Goal: Use online tool/utility: Utilize a website feature to perform a specific function

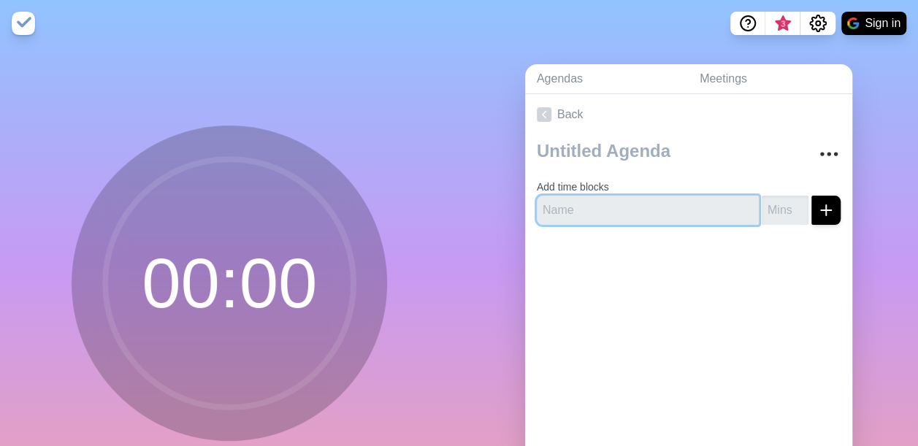
click at [612, 212] on input "text" at bounding box center [648, 210] width 222 height 29
type input "test"
click at [771, 212] on input "number" at bounding box center [785, 210] width 47 height 29
click at [783, 210] on input "-1" at bounding box center [785, 210] width 47 height 29
click at [783, 210] on input "-2" at bounding box center [785, 210] width 47 height 29
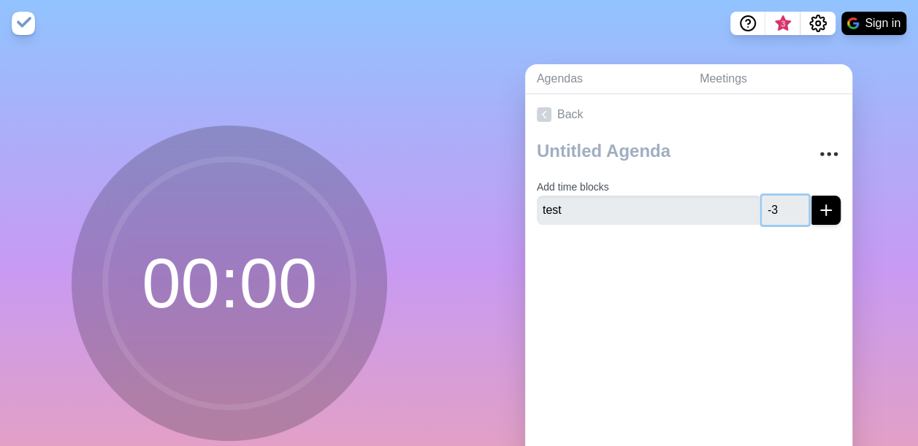
click at [783, 210] on input "-3" at bounding box center [785, 210] width 47 height 29
click at [784, 201] on input "-2" at bounding box center [785, 210] width 47 height 29
click at [784, 201] on input "-1" at bounding box center [785, 210] width 47 height 29
click at [784, 201] on input "0" at bounding box center [785, 210] width 47 height 29
click at [784, 201] on input "1" at bounding box center [785, 210] width 47 height 29
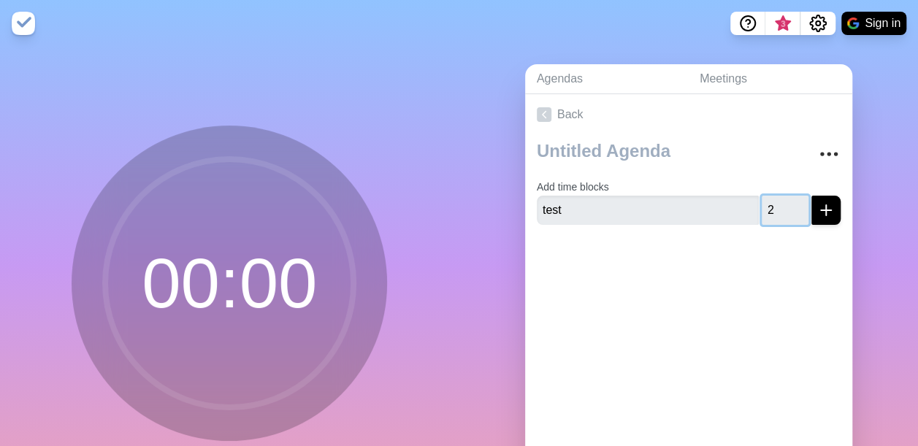
click at [784, 201] on input "2" at bounding box center [785, 210] width 47 height 29
type input "3"
click at [784, 201] on input "3" at bounding box center [785, 210] width 47 height 29
click at [742, 256] on div at bounding box center [688, 266] width 327 height 58
click at [588, 186] on label "Add time blocks" at bounding box center [573, 187] width 72 height 12
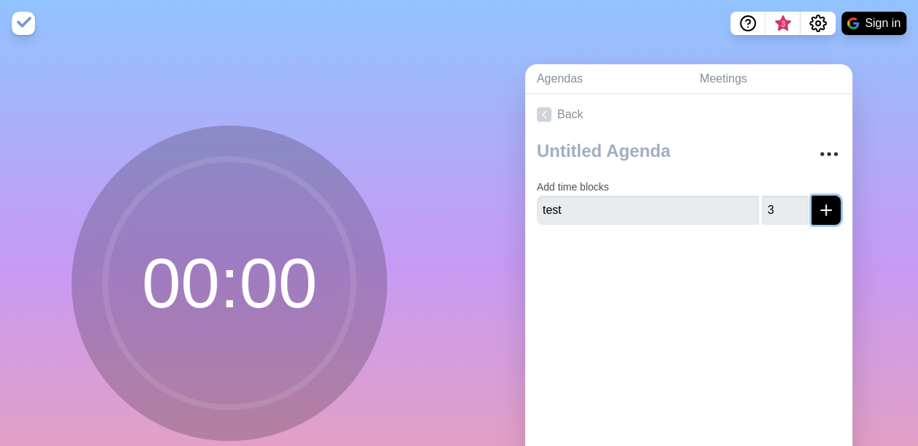
click at [818, 207] on icon "submit" at bounding box center [827, 211] width 18 height 18
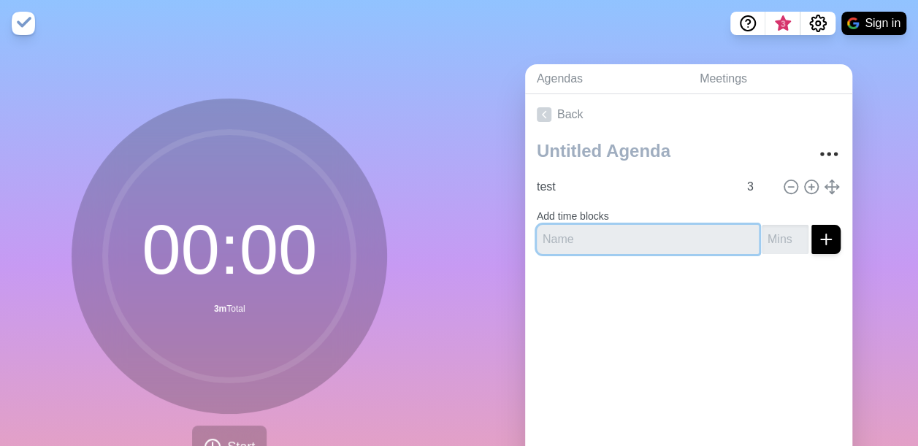
click at [628, 241] on input "text" at bounding box center [648, 239] width 222 height 29
click at [592, 248] on input "test" at bounding box center [648, 239] width 222 height 29
type input "test2"
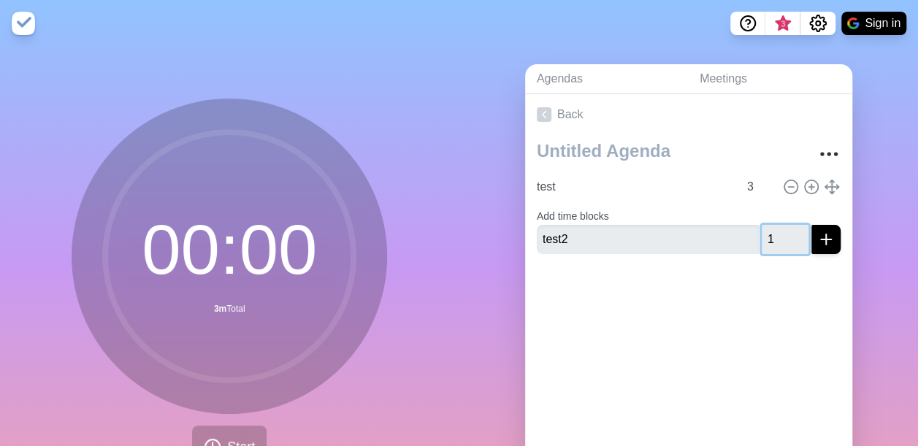
type input "1"
click at [783, 234] on input "1" at bounding box center [785, 239] width 47 height 29
click at [742, 181] on input "3" at bounding box center [759, 186] width 35 height 29
click at [755, 191] on input "2" at bounding box center [759, 186] width 35 height 29
type input "1"
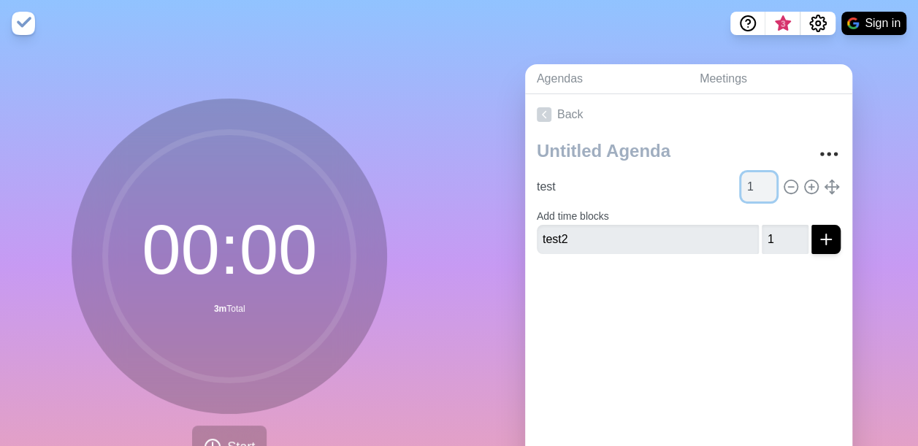
click at [755, 191] on input "1" at bounding box center [759, 186] width 35 height 29
click at [818, 154] on icon "More" at bounding box center [829, 153] width 23 height 23
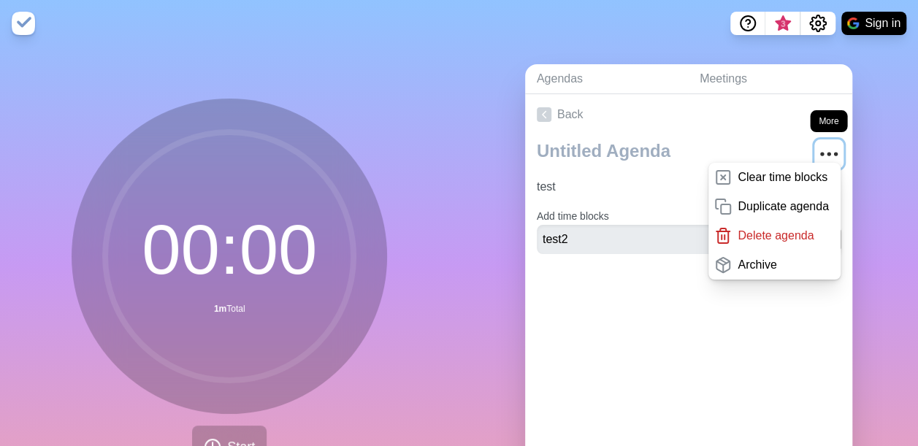
click at [818, 154] on icon "More" at bounding box center [829, 153] width 23 height 23
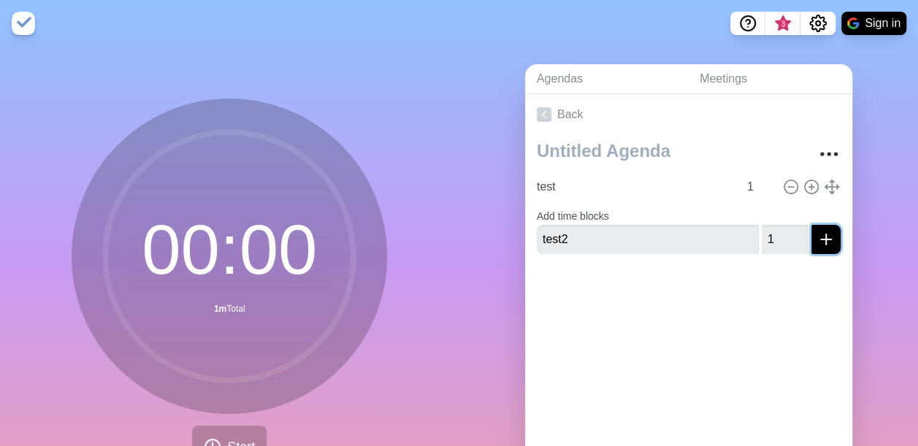
click at [818, 244] on icon "submit" at bounding box center [827, 240] width 18 height 18
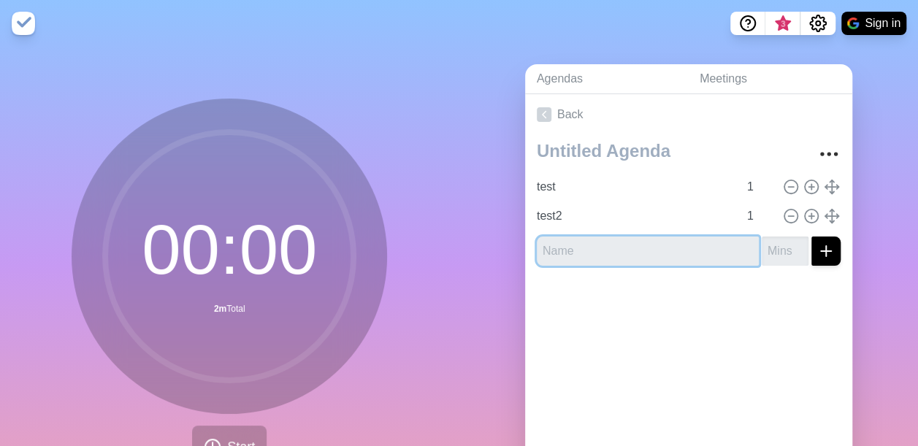
click at [637, 261] on input "text" at bounding box center [648, 251] width 222 height 29
type input "test3"
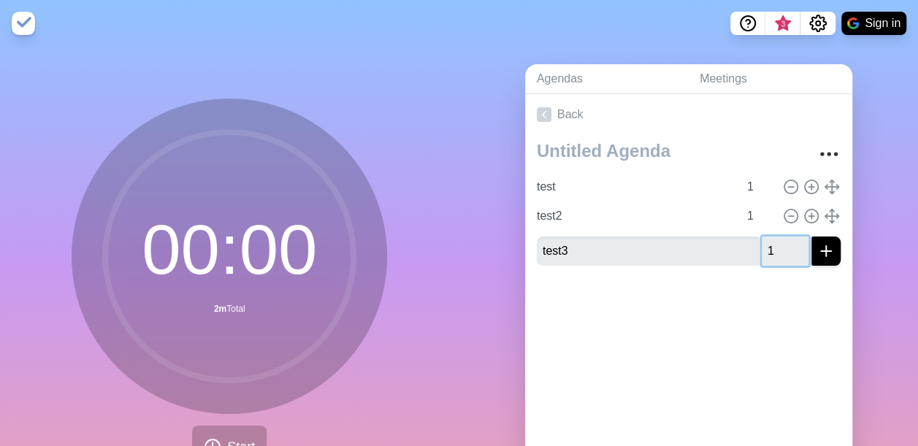
type input "1"
click at [782, 245] on input "1" at bounding box center [785, 251] width 47 height 29
click at [861, 155] on div "Agendas Meetings Back test 1 test2 1 test3 1" at bounding box center [690, 289] width 460 height 485
click at [818, 250] on button "submit" at bounding box center [826, 251] width 29 height 29
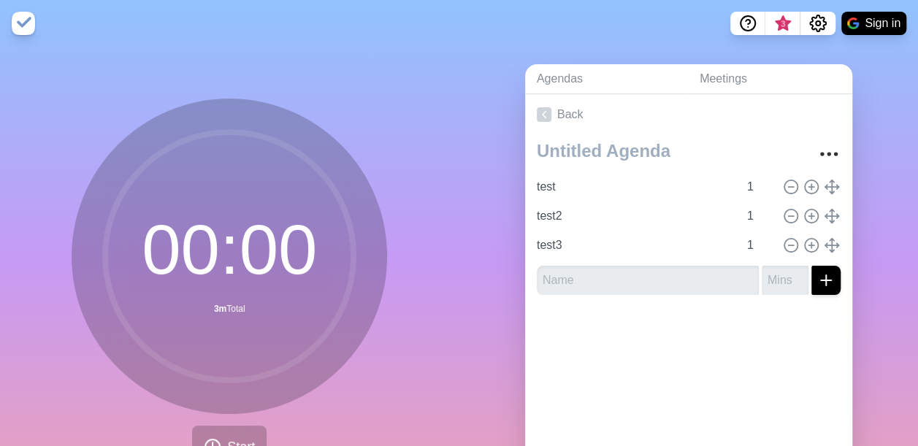
click at [876, 102] on div "Agendas Meetings Back test 1 test2 1 test3 1" at bounding box center [690, 289] width 460 height 485
click at [818, 152] on icon "More" at bounding box center [829, 153] width 23 height 23
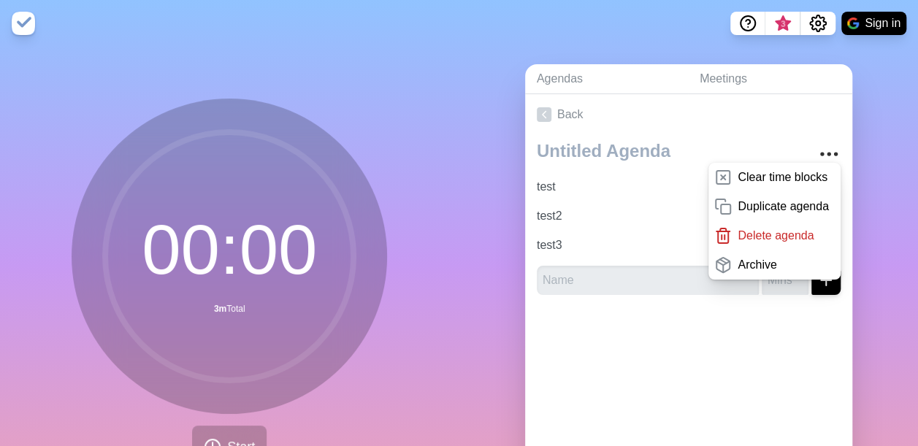
click at [582, 338] on div at bounding box center [688, 336] width 327 height 58
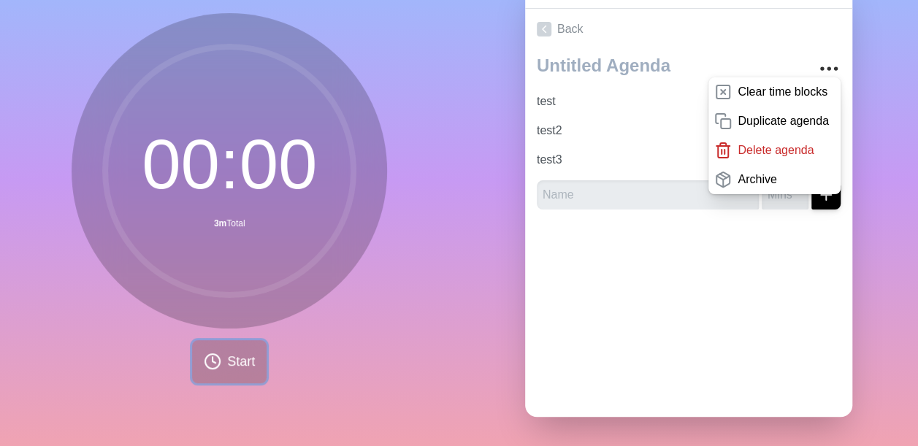
click at [237, 352] on span "Start" at bounding box center [241, 362] width 28 height 20
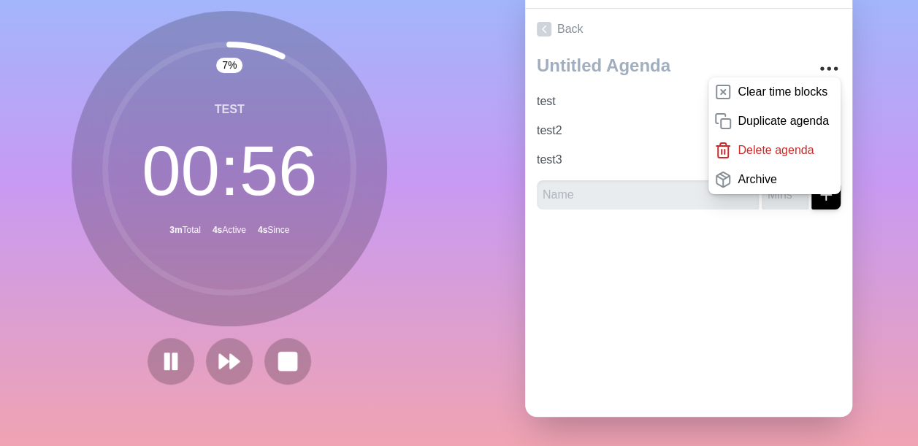
click at [893, 90] on div "Agendas Meetings Back Clear time blocks Duplicate agenda Delete agenda Archive …" at bounding box center [690, 203] width 460 height 485
click at [231, 354] on polygon at bounding box center [235, 361] width 9 height 15
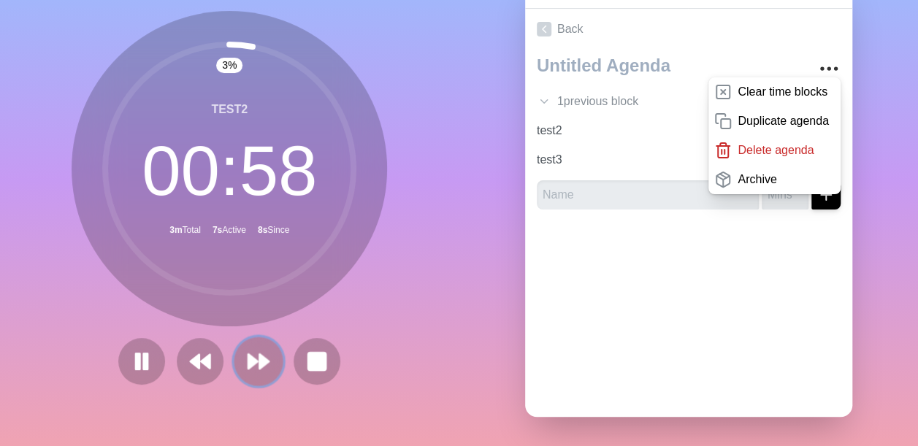
click at [263, 356] on icon at bounding box center [258, 361] width 25 height 25
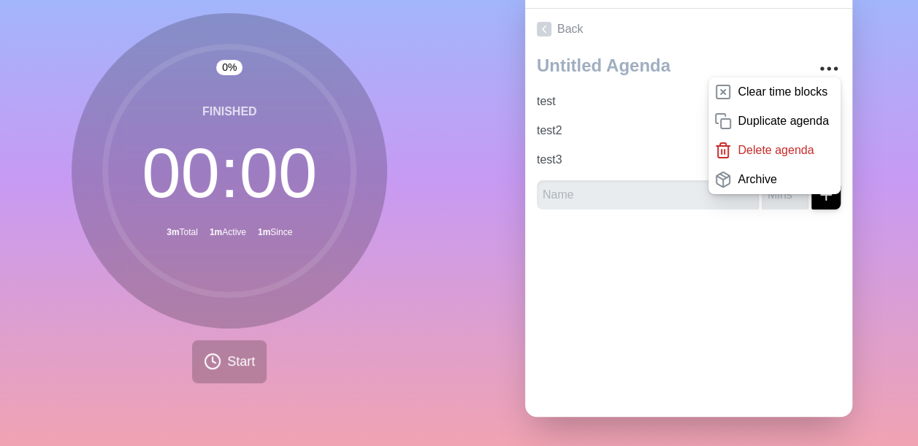
scroll to position [96, 0]
